Goal: Transaction & Acquisition: Purchase product/service

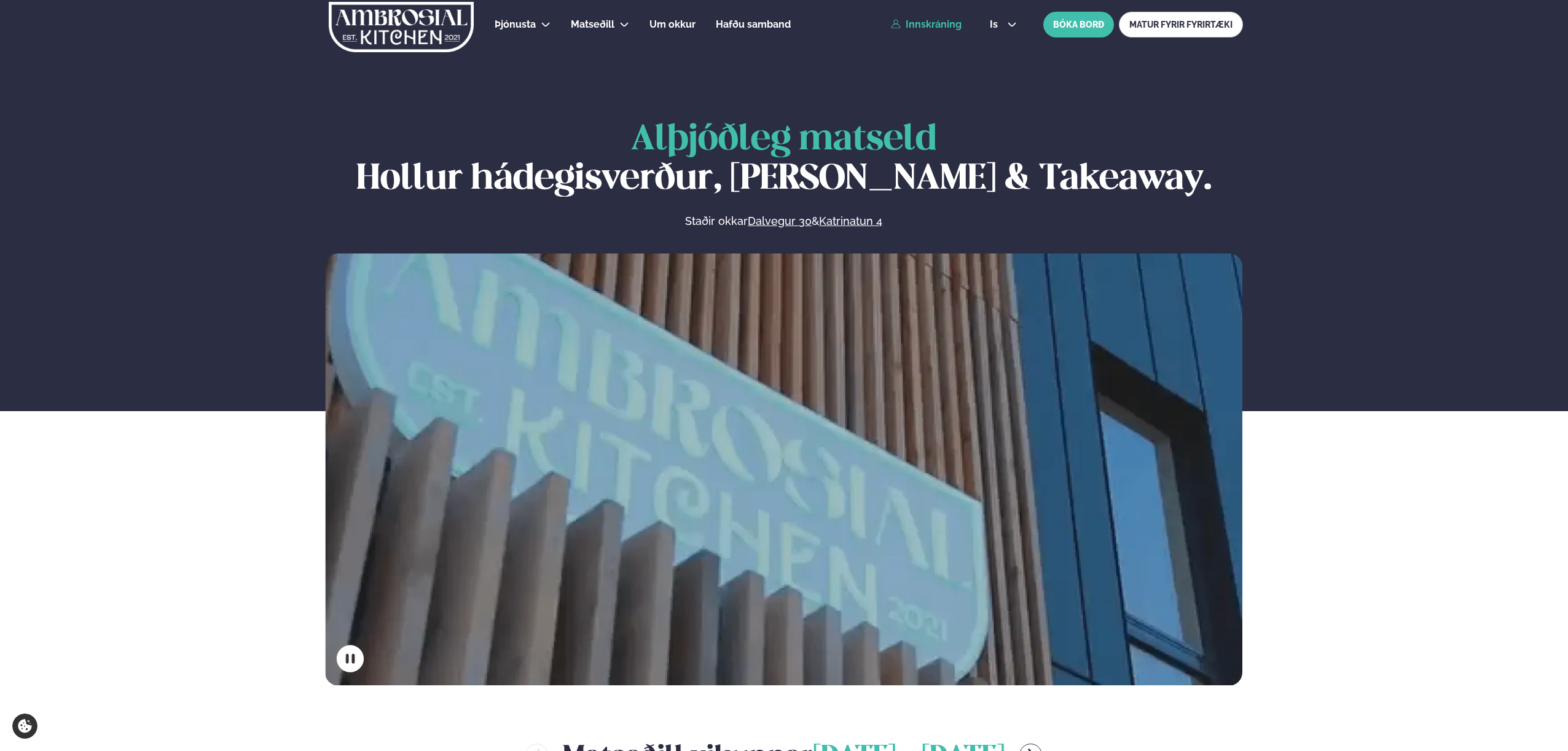
click at [944, 29] on link "Innskráning" at bounding box center [926, 25] width 71 height 11
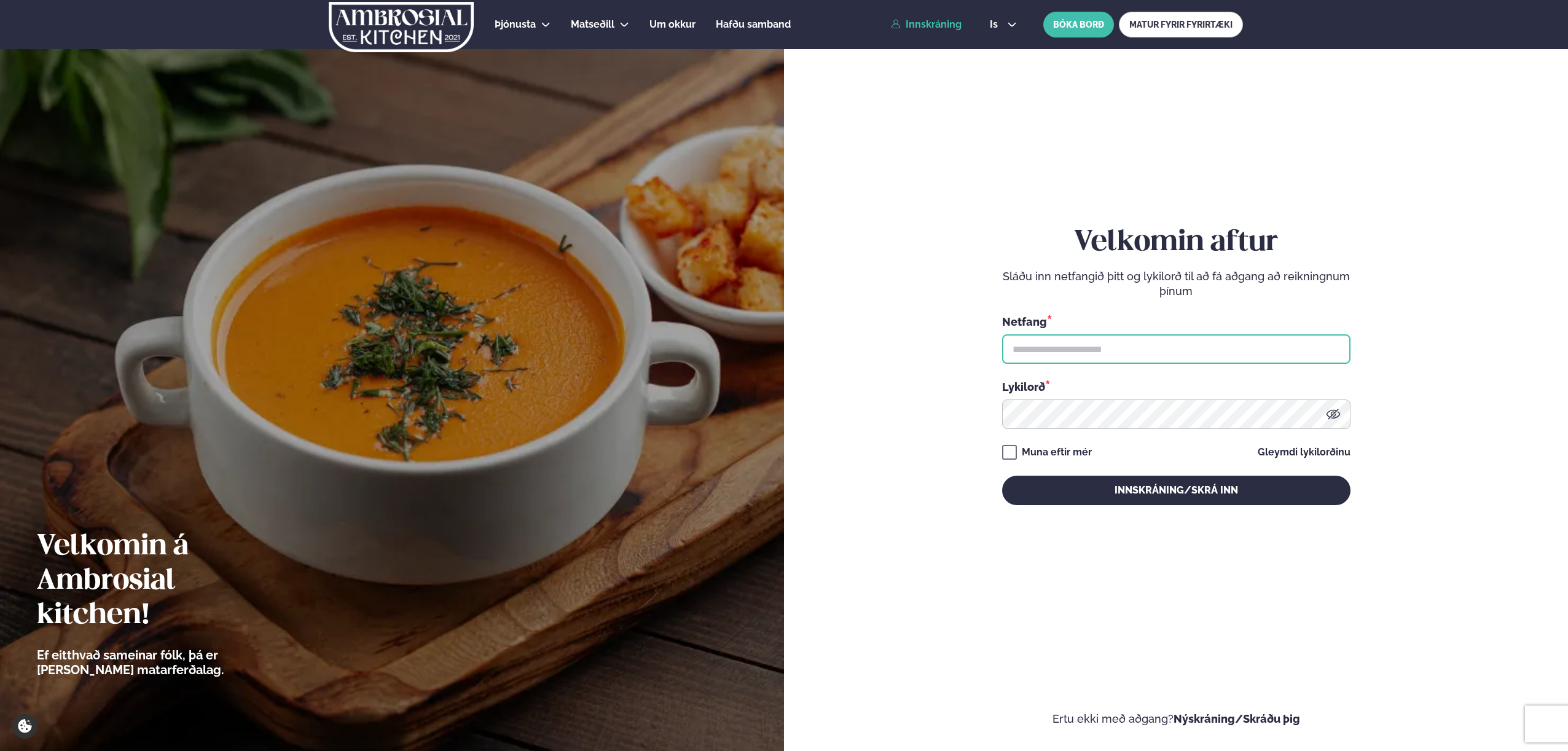
drag, startPoint x: 1071, startPoint y: 344, endPoint x: 1078, endPoint y: 364, distance: 21.2
click at [1071, 344] on input "text" at bounding box center [1176, 348] width 349 height 29
type input "**********"
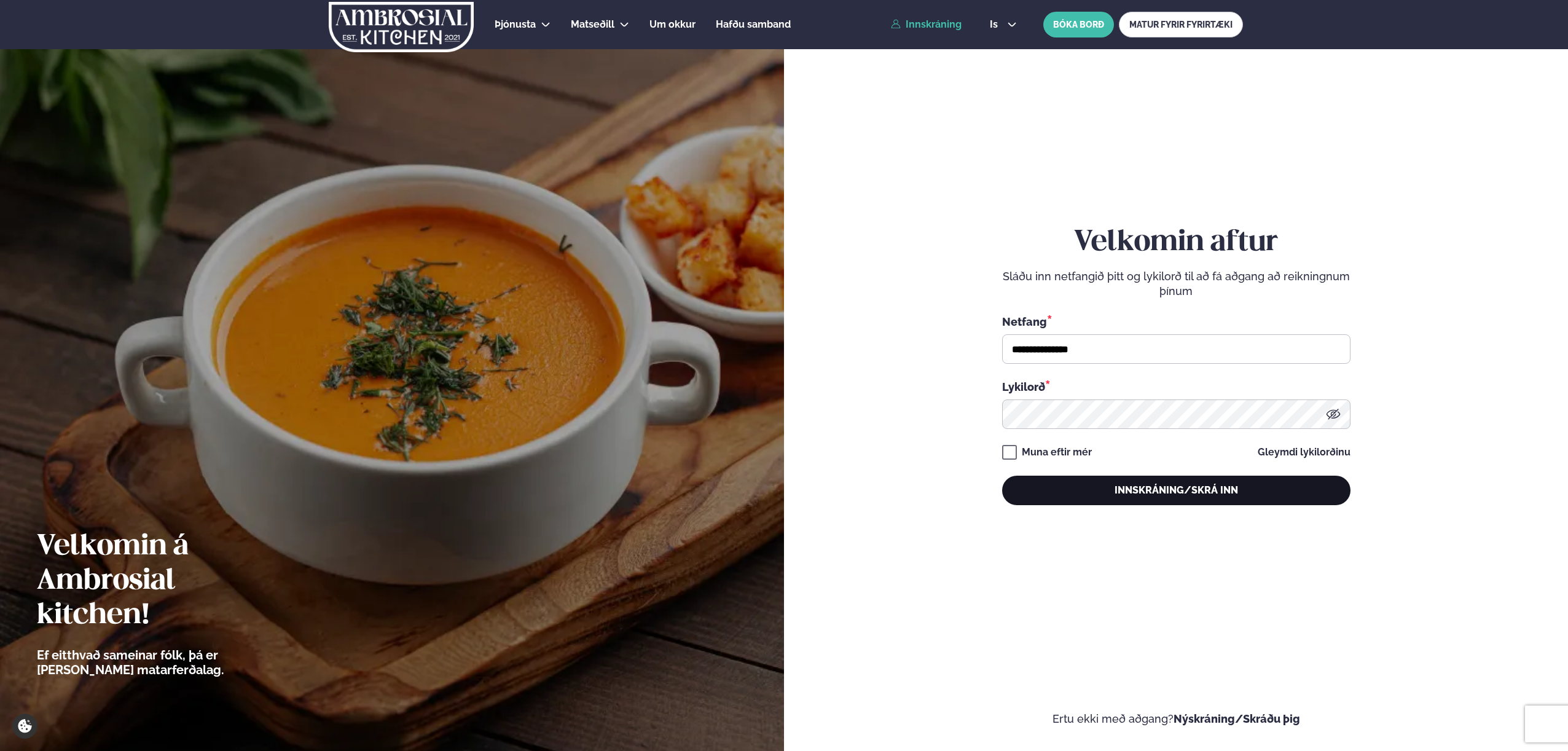
click at [1116, 486] on button "Innskráning/Skrá inn" at bounding box center [1176, 490] width 349 height 29
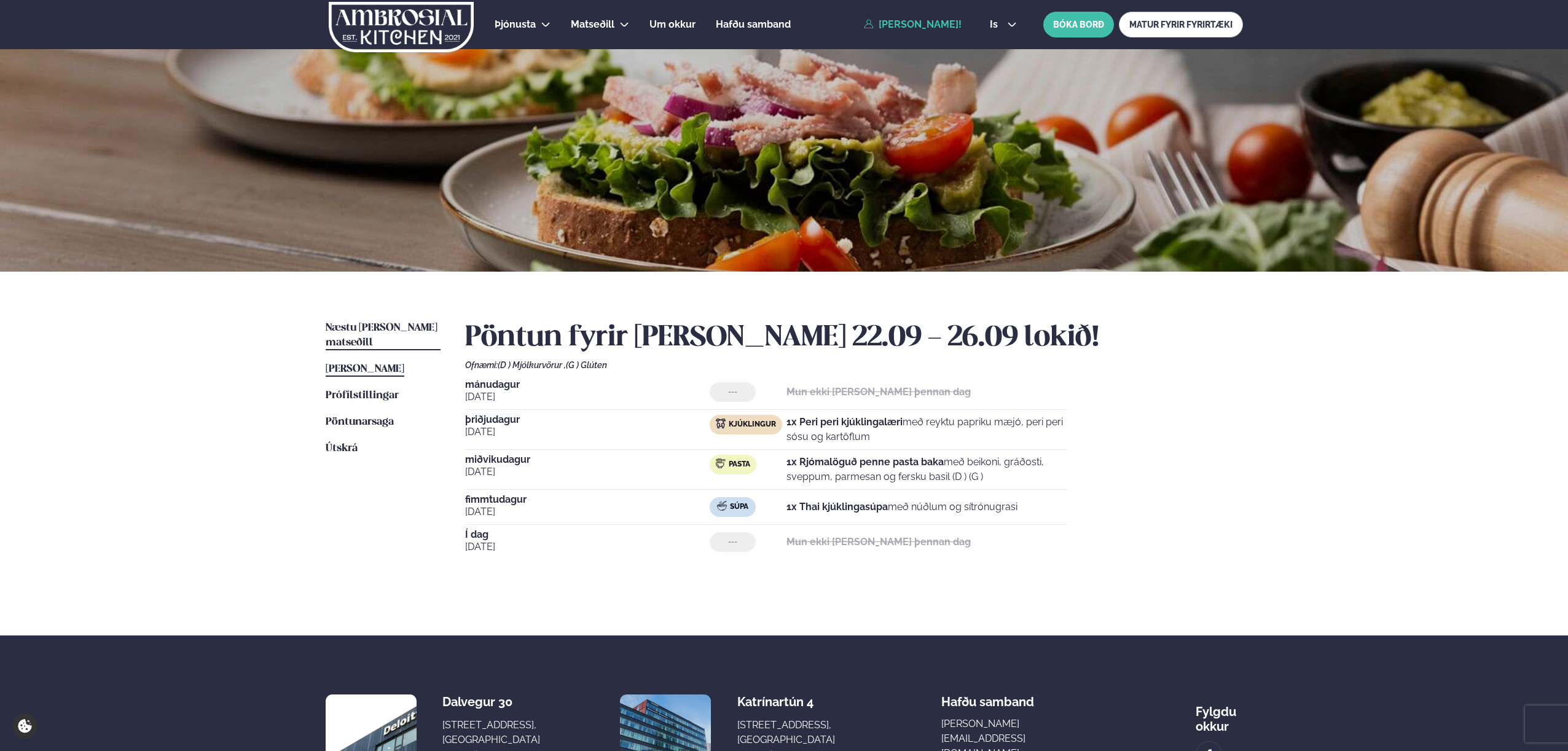
click at [396, 323] on span "Næstu [PERSON_NAME] matseðill" at bounding box center [381, 336] width 112 height 26
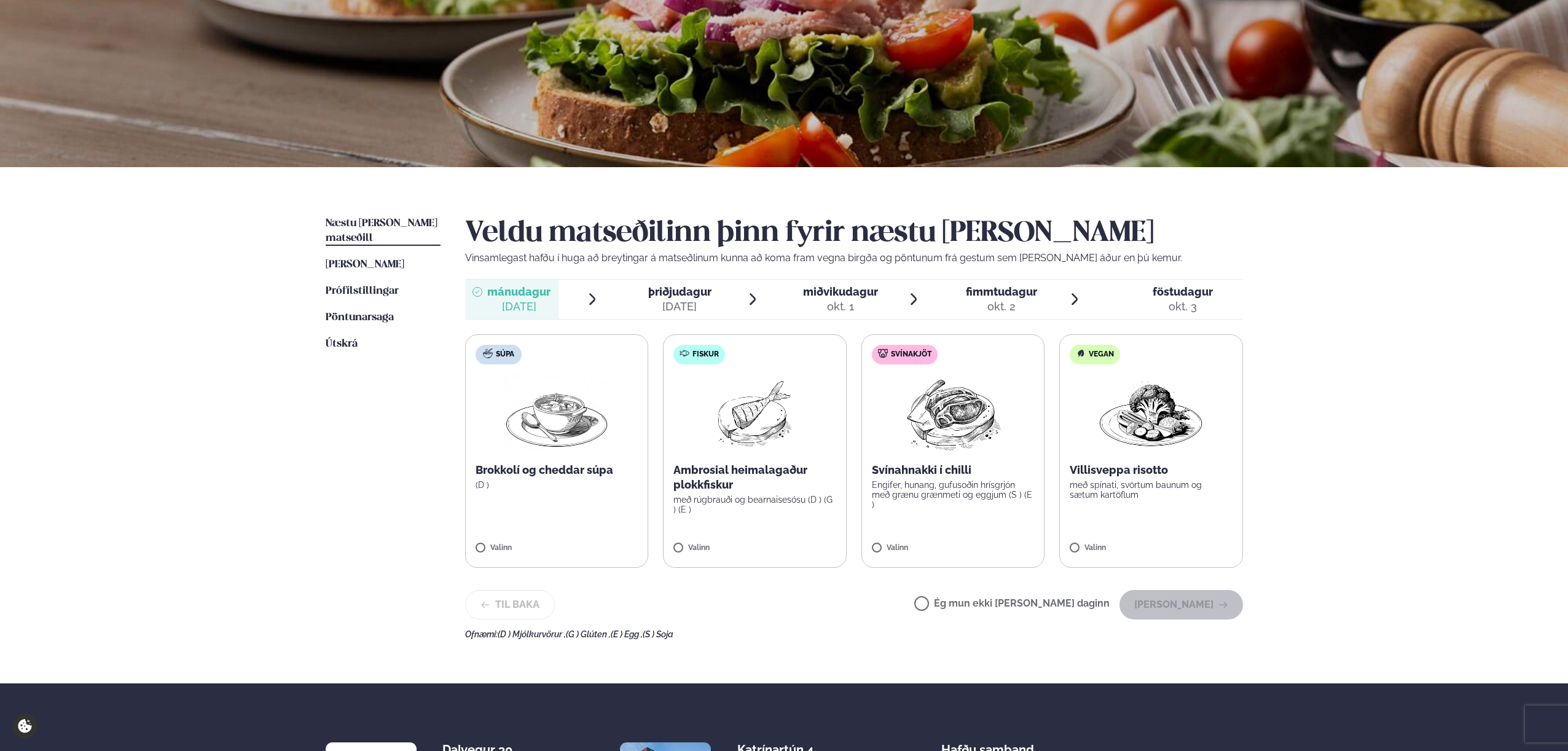
scroll to position [111, 0]
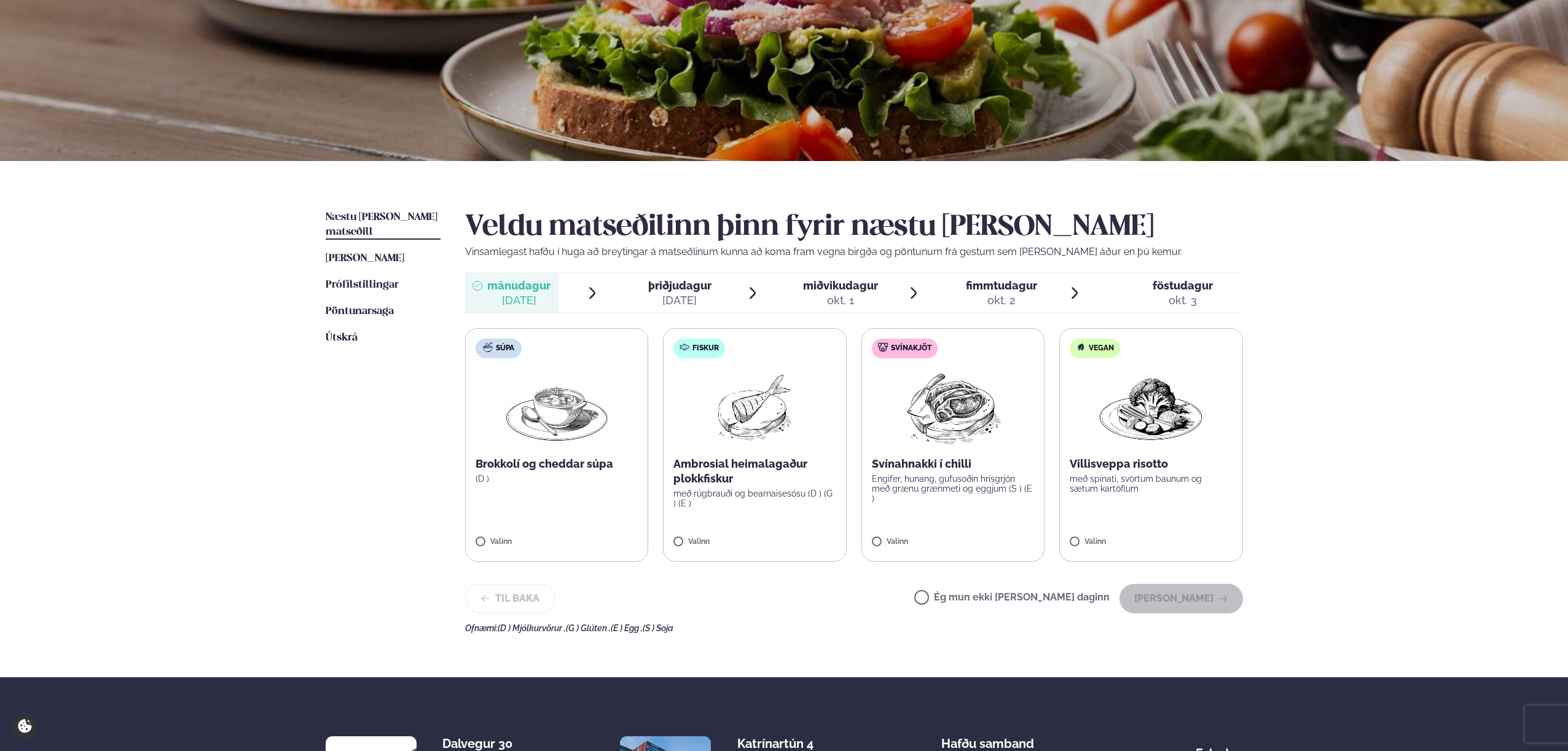
click at [673, 304] on div "[DATE]" at bounding box center [680, 301] width 63 height 14
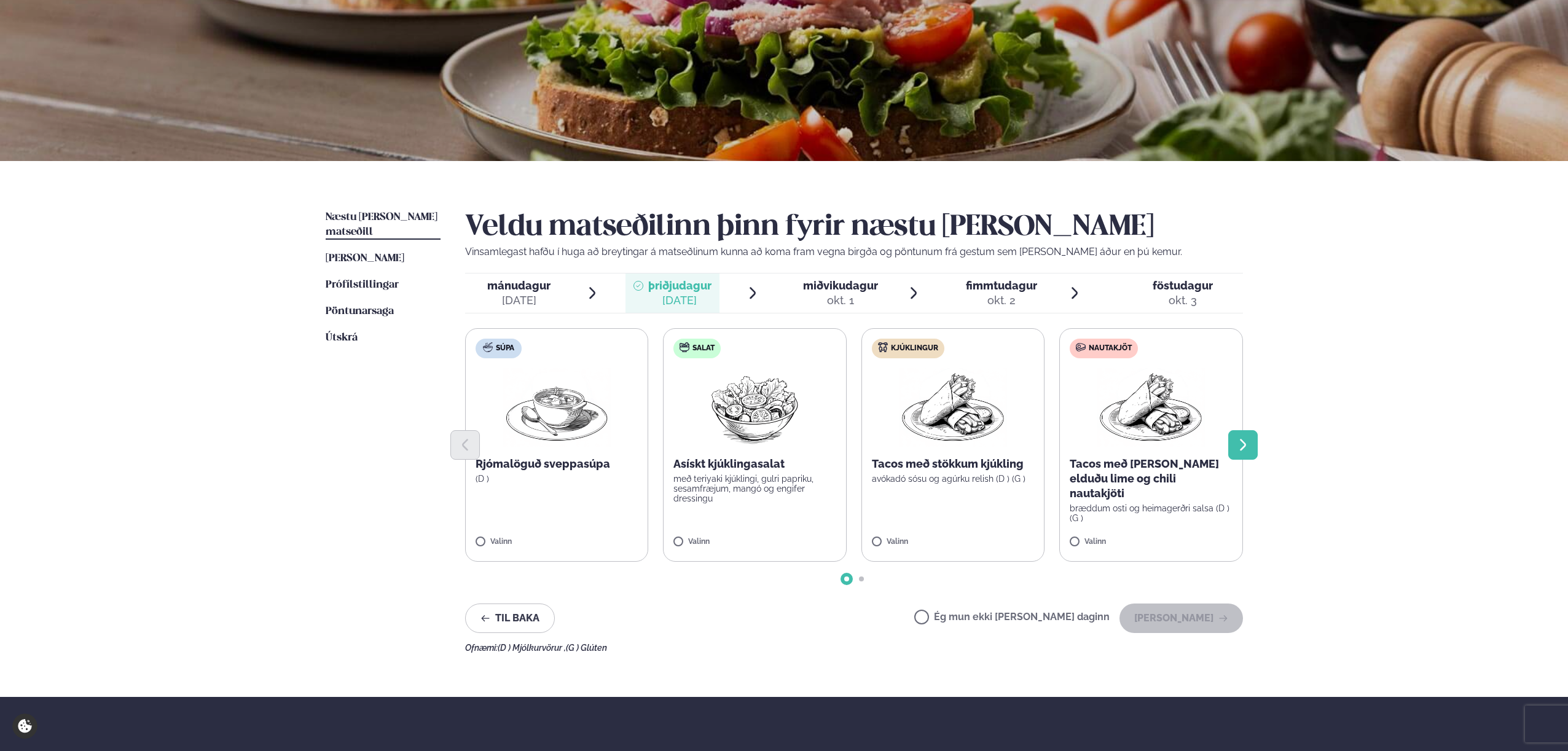
click at [1249, 447] on icon "Next slide" at bounding box center [1243, 445] width 14 height 14
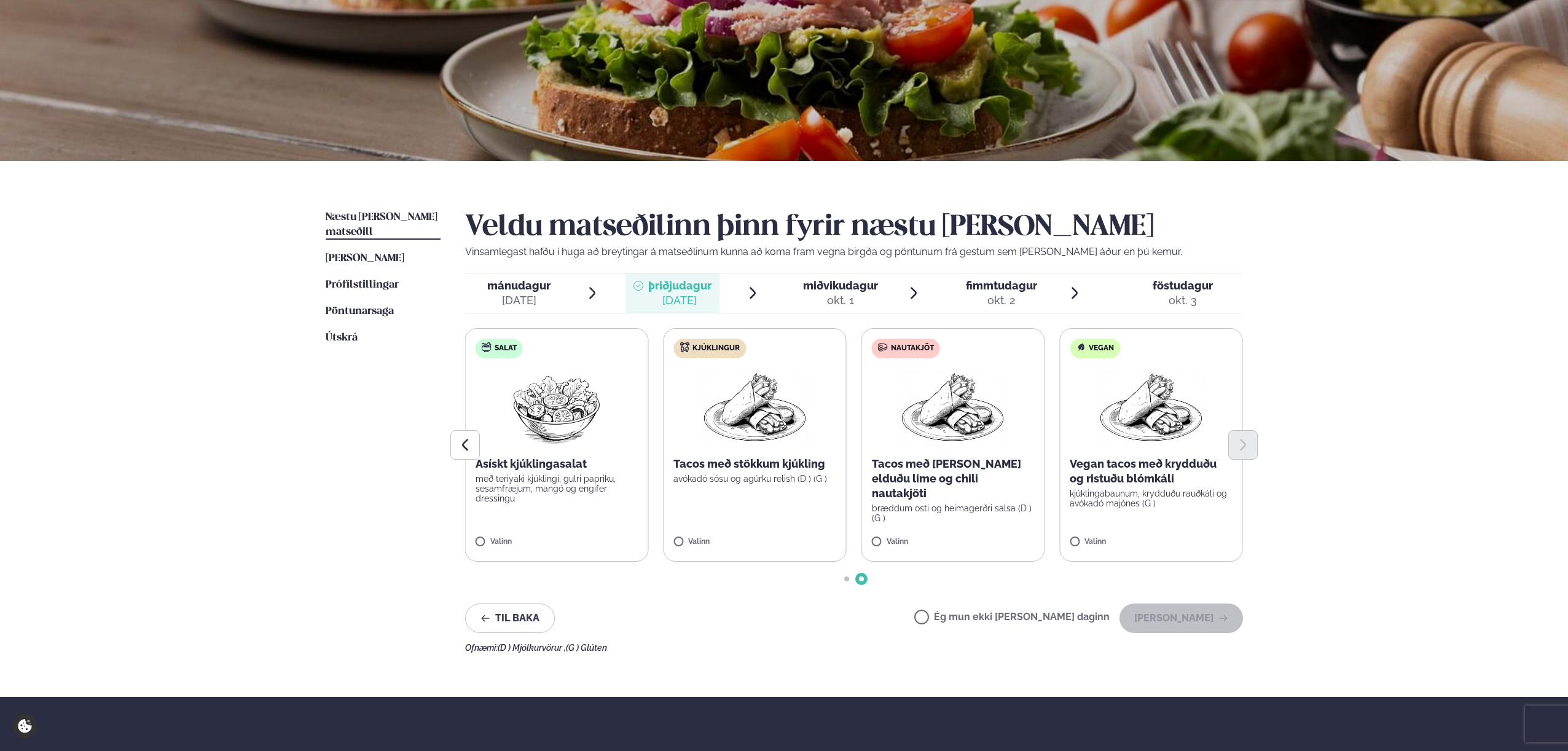
click at [774, 474] on p "avókadó sósu og agúrku relish (D ) (G )" at bounding box center [754, 478] width 163 height 10
drag, startPoint x: 521, startPoint y: 289, endPoint x: 531, endPoint y: 294, distance: 11.2
click at [521, 289] on span "mánudagur" at bounding box center [518, 285] width 63 height 13
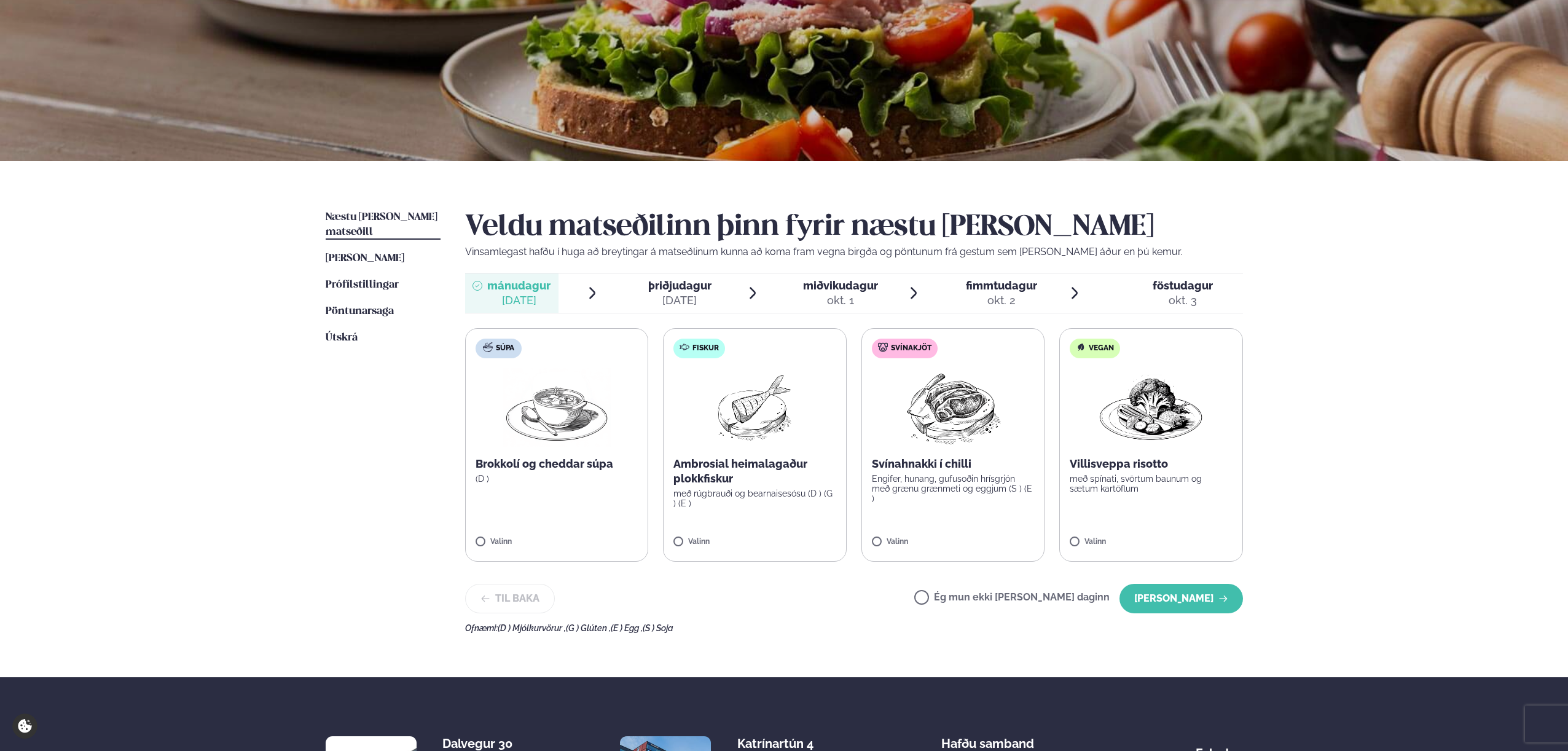
click at [708, 304] on div "[DATE]" at bounding box center [680, 301] width 63 height 14
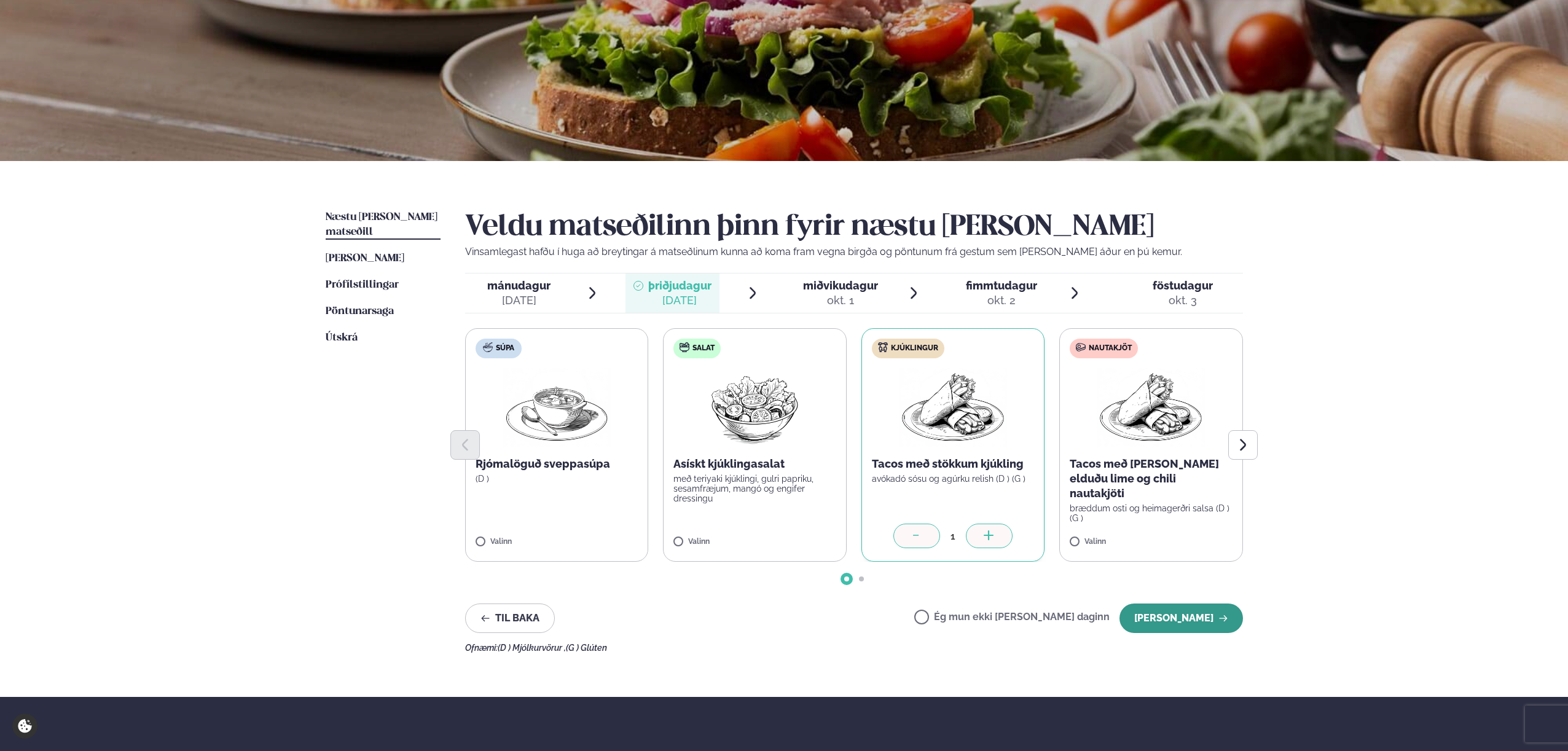
click at [1157, 613] on button "[PERSON_NAME]" at bounding box center [1181, 618] width 124 height 29
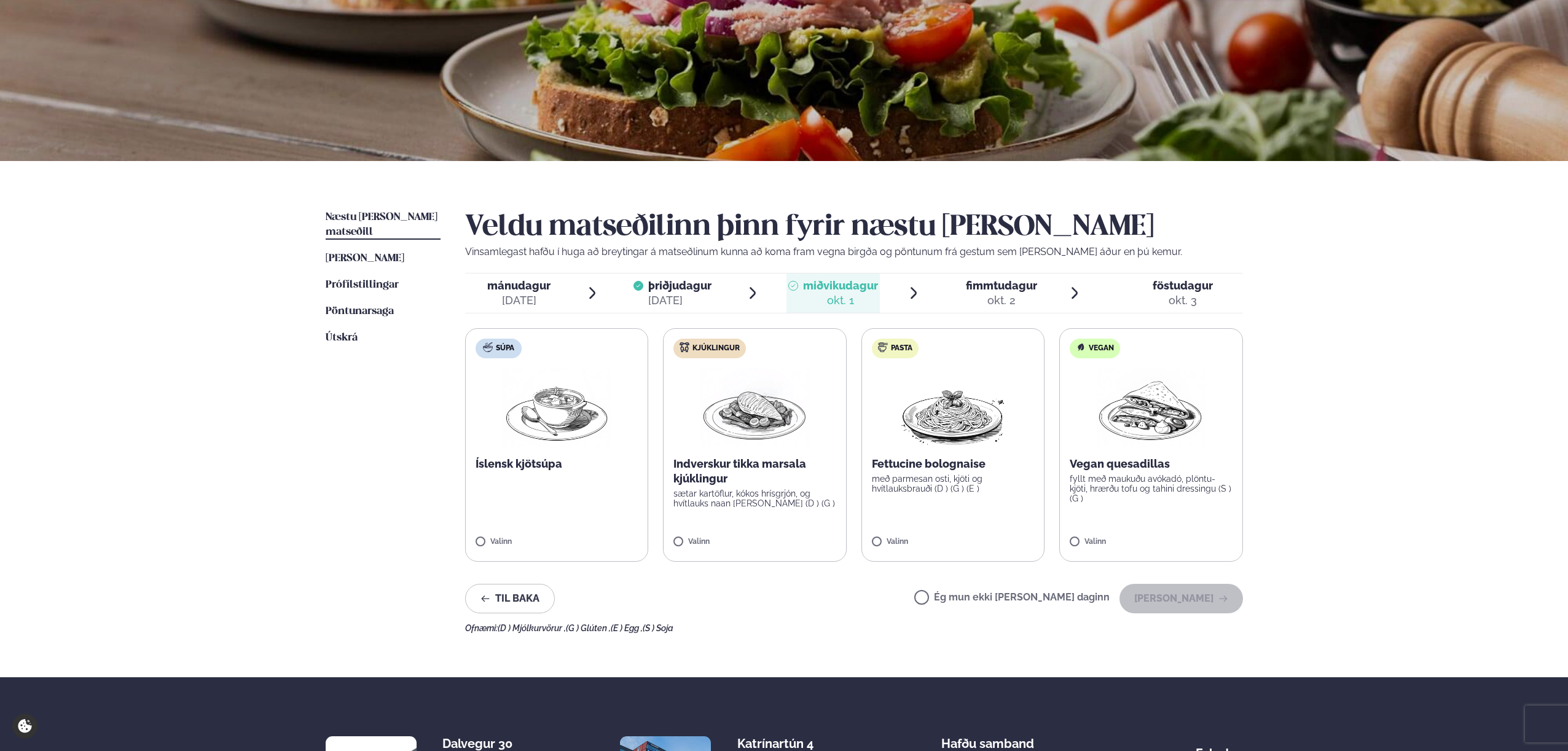
click at [963, 494] on label "Pasta Fettucine bolognaise með parmesan osti, kjöti og hvítlauksbrauði (D ) (G …" at bounding box center [953, 444] width 183 height 234
click at [1168, 599] on button "[PERSON_NAME]" at bounding box center [1181, 598] width 124 height 29
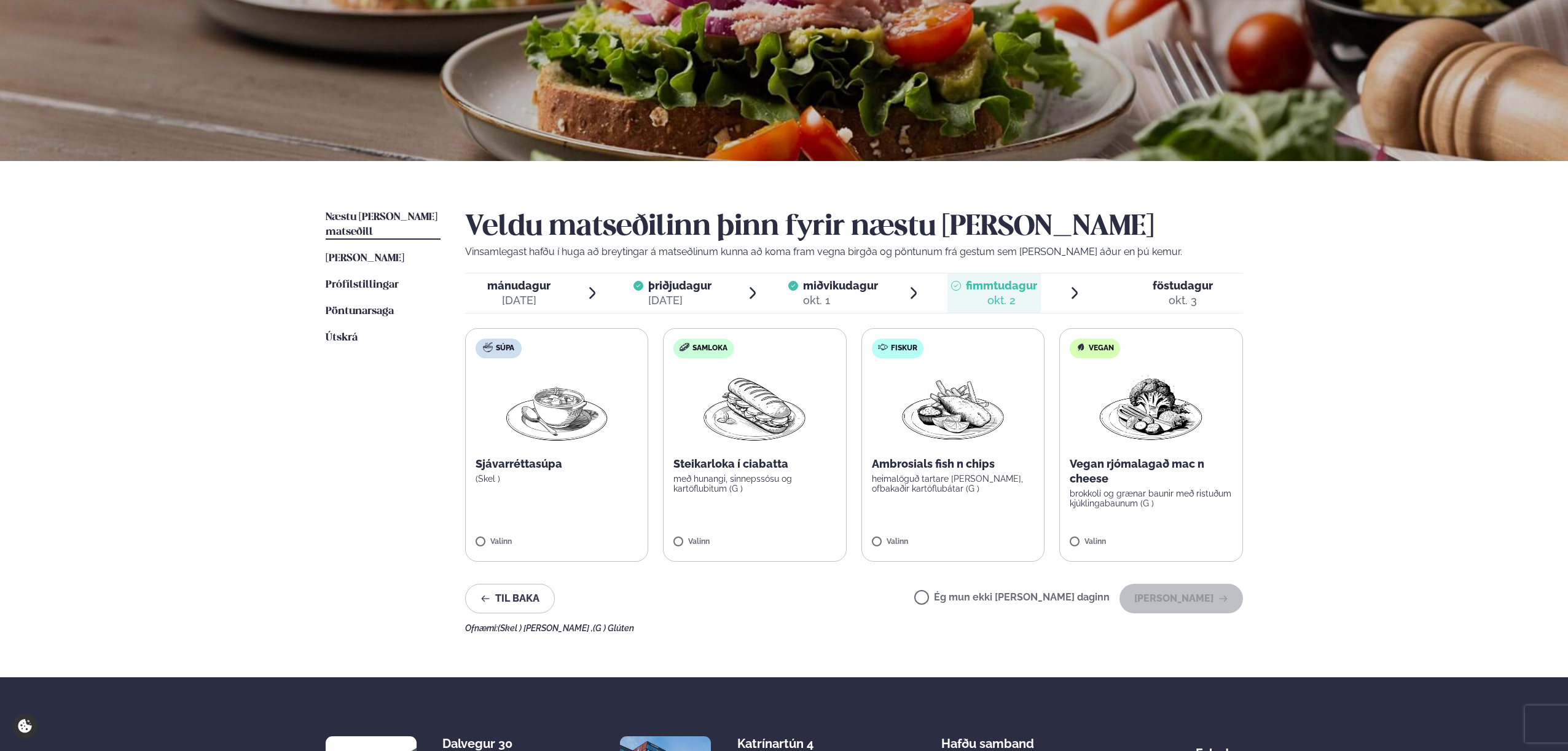
click at [971, 502] on label "Fiskur Ambrosials fish n chips heimalöguð tartare [PERSON_NAME], ofbakaðir kart…" at bounding box center [953, 444] width 183 height 234
click at [1160, 609] on button "[PERSON_NAME]" at bounding box center [1181, 598] width 124 height 29
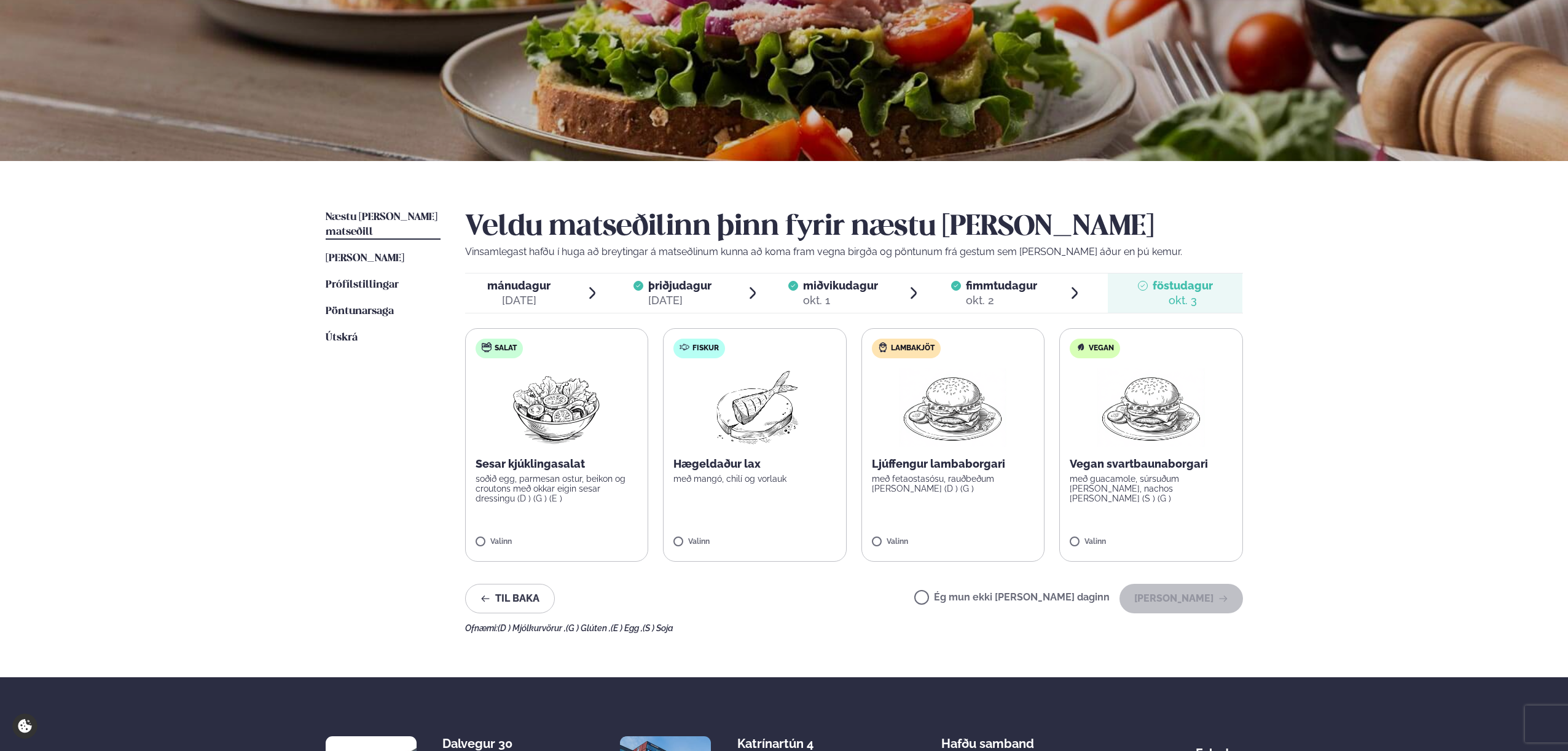
click at [963, 596] on label "Ég mun ekki [PERSON_NAME] daginn" at bounding box center [1012, 599] width 195 height 13
click at [1164, 609] on button "[PERSON_NAME]" at bounding box center [1181, 598] width 124 height 29
